Goal: Transaction & Acquisition: Purchase product/service

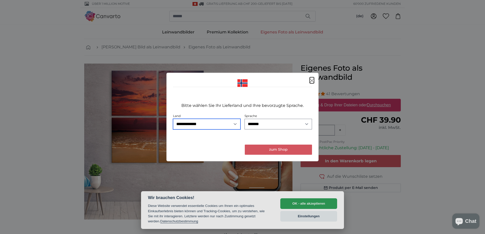
click at [224, 125] on select "**********" at bounding box center [206, 124] width 67 height 11
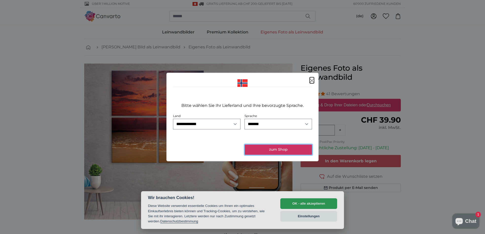
click at [262, 150] on button "zum Shop" at bounding box center [278, 150] width 67 height 10
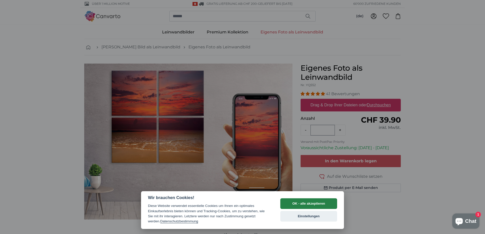
click at [292, 203] on button "OK - alle akzeptieren" at bounding box center [308, 204] width 57 height 11
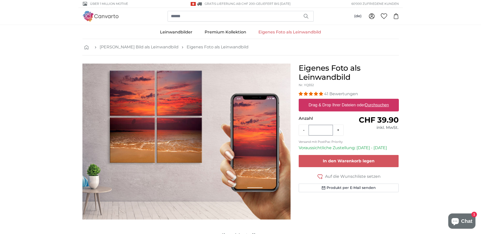
scroll to position [25, 0]
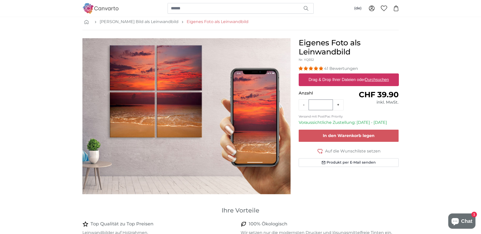
click at [187, 23] on link "Eigenes Foto als Leinwandbild" at bounding box center [218, 22] width 62 height 6
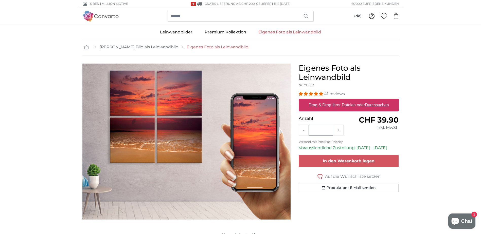
click at [190, 47] on link "Eigenes Foto als Leinwandbild" at bounding box center [218, 47] width 62 height 6
